Goal: Information Seeking & Learning: Learn about a topic

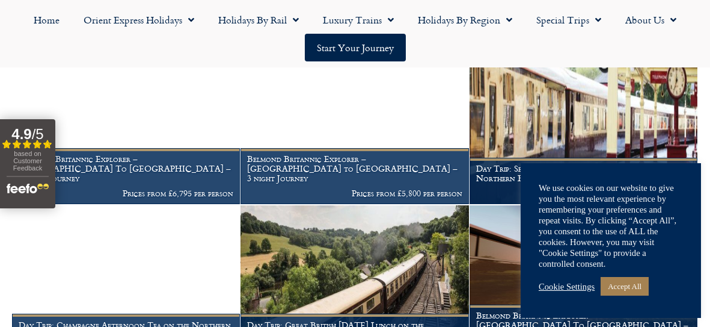
scroll to position [553, 0]
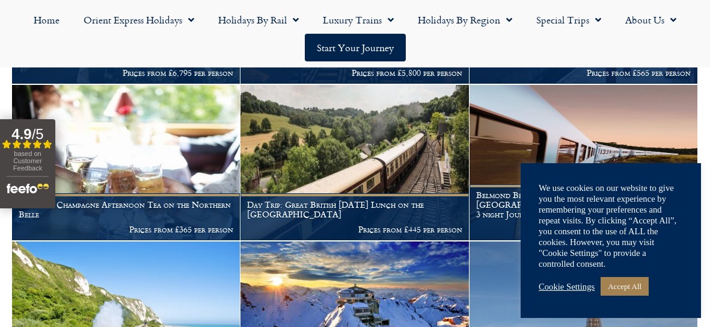
click at [559, 286] on link "Cookie Settings" at bounding box center [567, 286] width 56 height 11
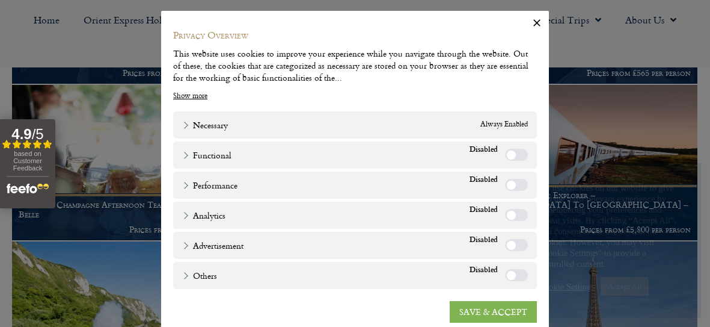
click at [503, 307] on link "SAVE & ACCEPT" at bounding box center [493, 312] width 87 height 22
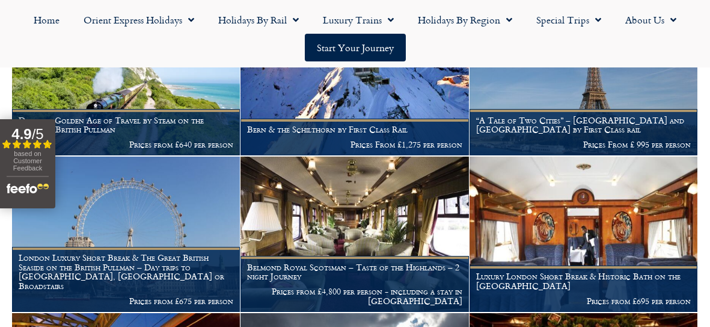
scroll to position [817, 0]
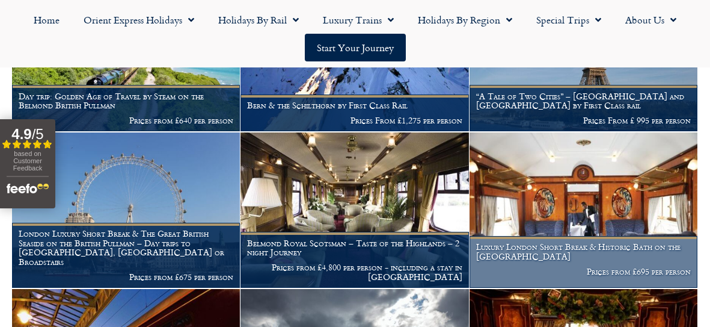
click at [588, 202] on img at bounding box center [584, 209] width 228 height 155
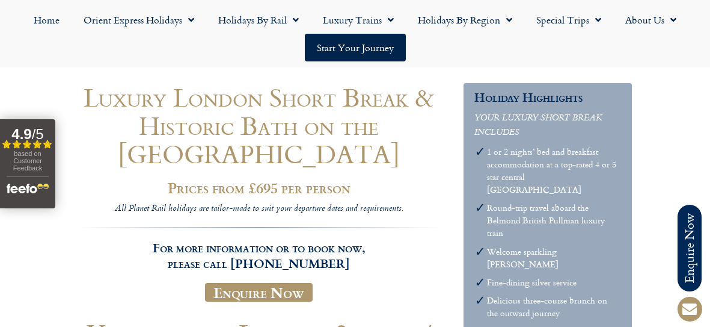
scroll to position [120, 0]
